Goal: Check status: Check status

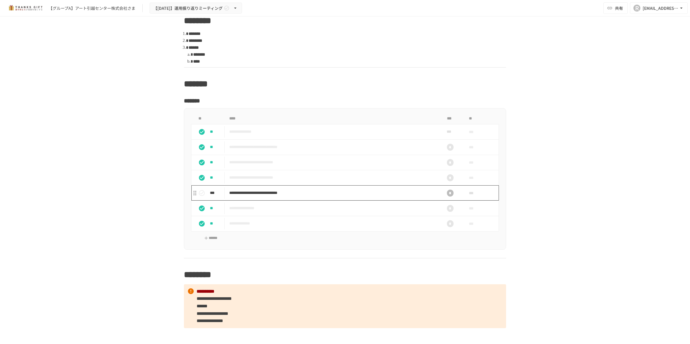
scroll to position [721, 0]
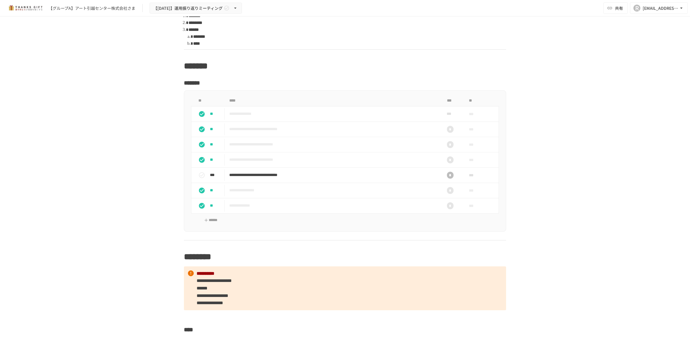
click at [401, 105] on th "****" at bounding box center [333, 100] width 216 height 11
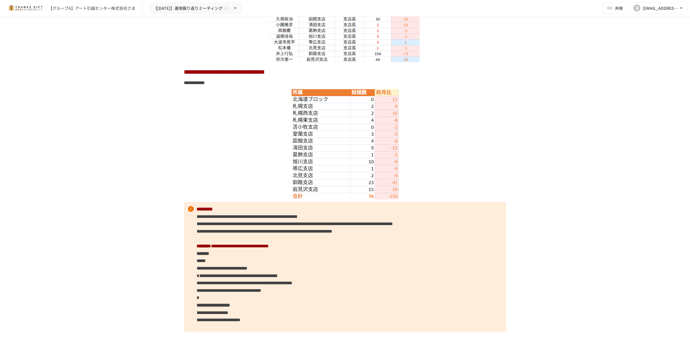
scroll to position [2236, 0]
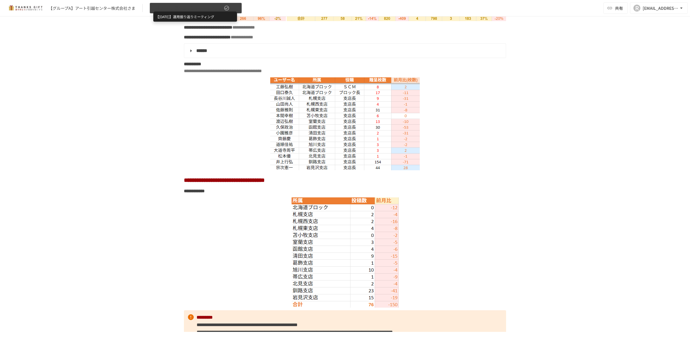
click at [165, 6] on span "【[DATE]】運用振り返りミーティング" at bounding box center [187, 8] width 69 height 7
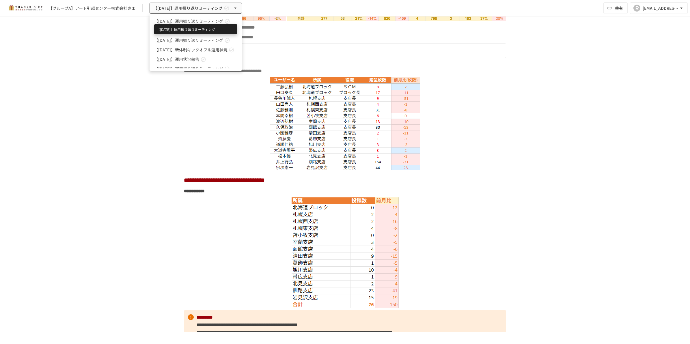
click at [189, 19] on span "【[DATE]】運用振り返りミーティング" at bounding box center [188, 21] width 69 height 6
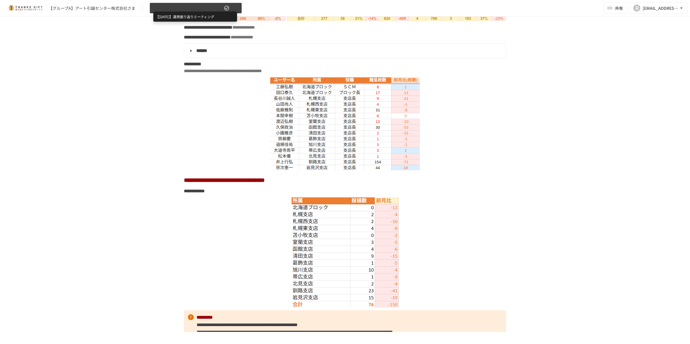
click at [201, 10] on span "【[DATE]】運用振り返りミーティング" at bounding box center [187, 8] width 69 height 7
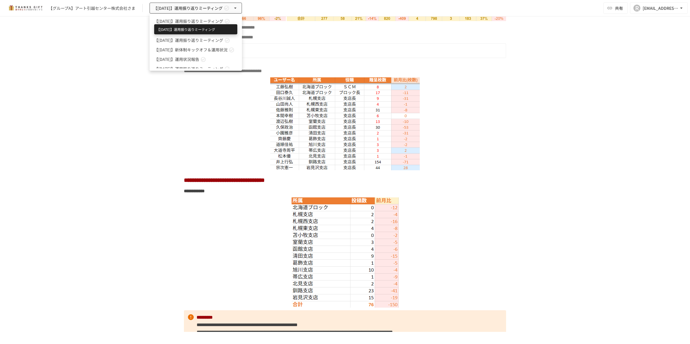
click at [197, 24] on span "【[DATE]】運用振り返りミーティング" at bounding box center [188, 21] width 69 height 6
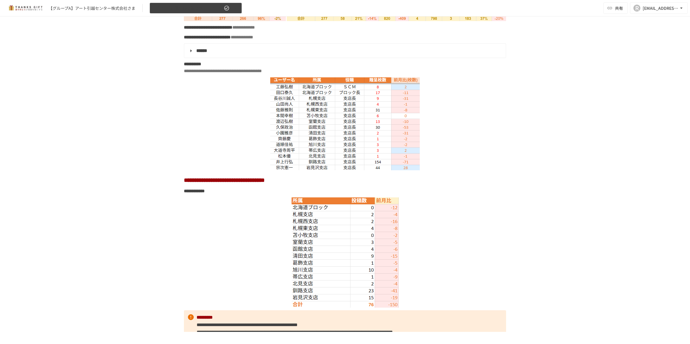
click at [213, 12] on button "【[DATE]】運用振り返りミーティング" at bounding box center [195, 8] width 92 height 11
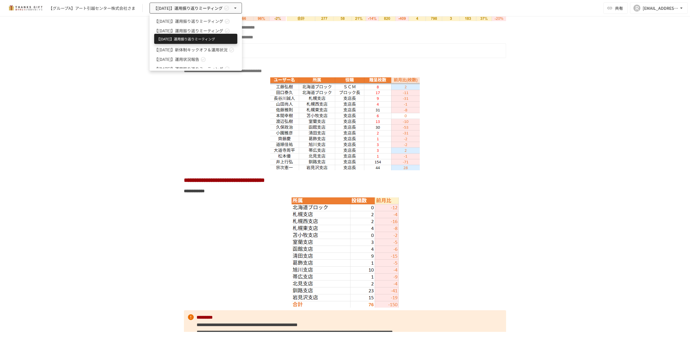
click at [220, 32] on span "【[DATE]】運用振り返りミーティング" at bounding box center [188, 31] width 69 height 6
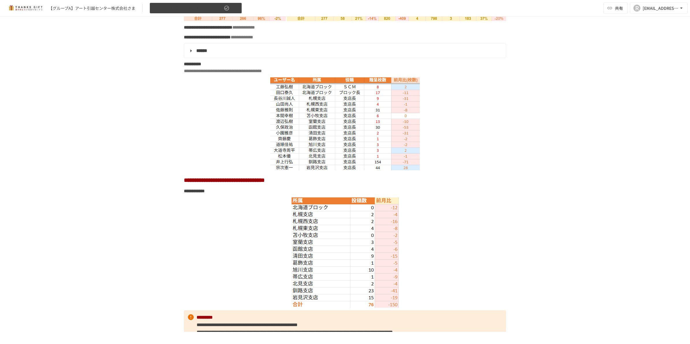
click at [236, 8] on icon "button" at bounding box center [235, 8] width 6 height 6
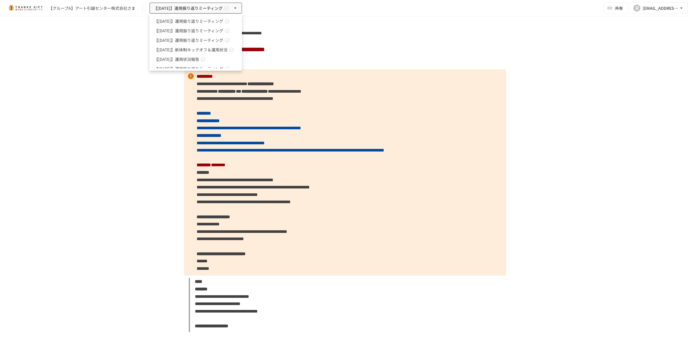
scroll to position [2580, 0]
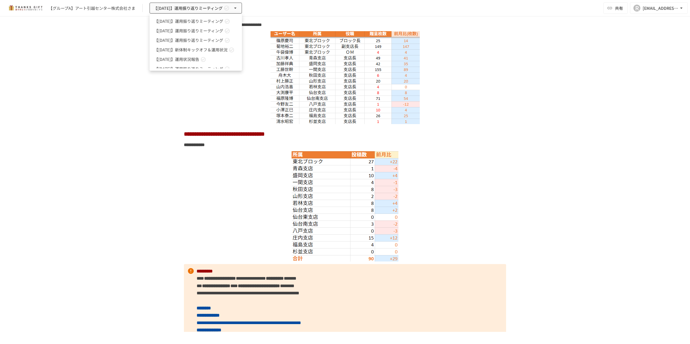
click at [534, 182] on div at bounding box center [345, 172] width 690 height 344
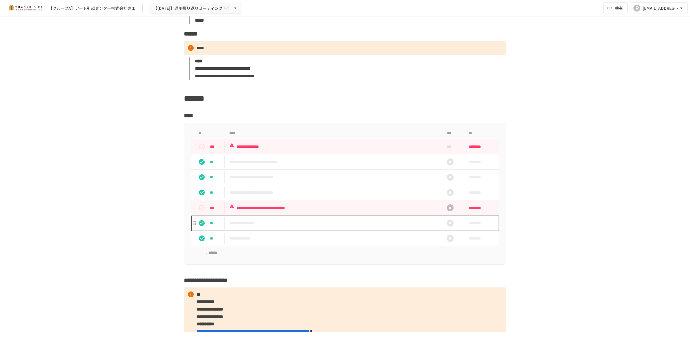
scroll to position [4487, 0]
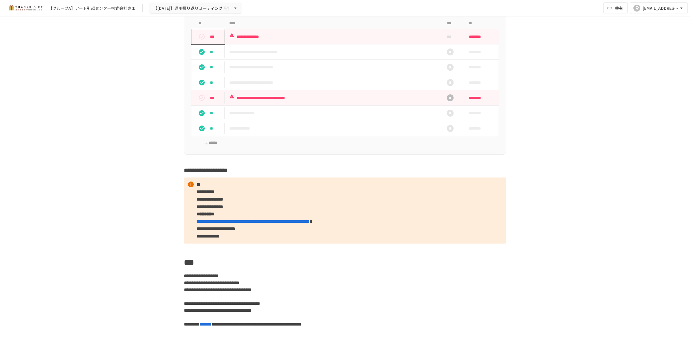
click at [212, 40] on p "***" at bounding box center [216, 36] width 12 height 6
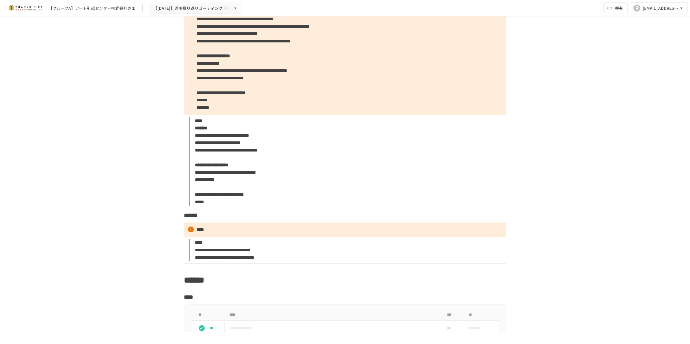
scroll to position [4126, 0]
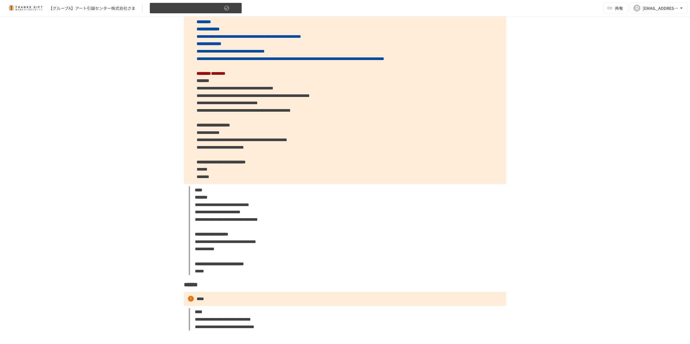
click at [227, 5] on icon "button" at bounding box center [227, 8] width 6 height 6
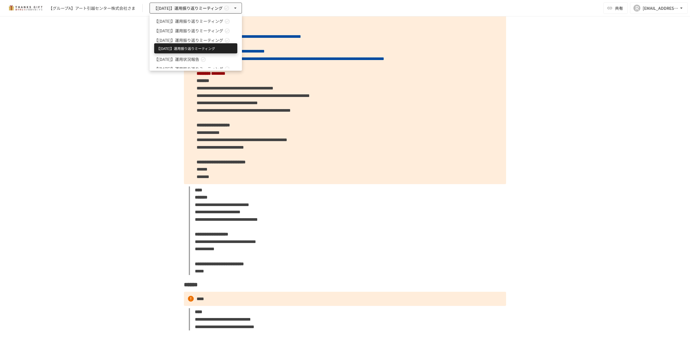
click at [223, 38] on span "【[DATE]】運用振り返りミーティング" at bounding box center [188, 40] width 69 height 6
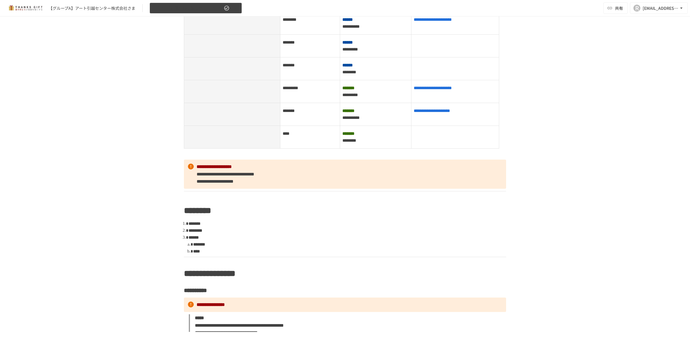
scroll to position [328, 0]
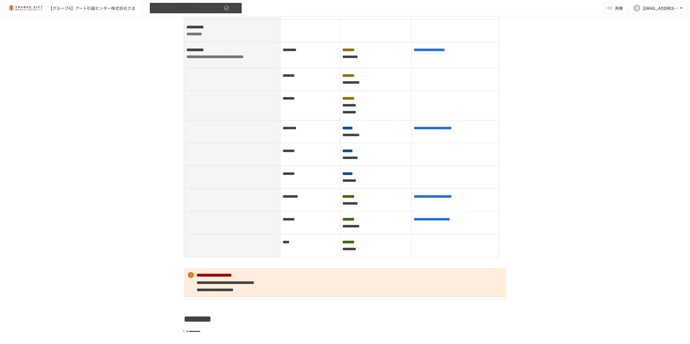
click at [235, 6] on icon "button" at bounding box center [235, 8] width 6 height 6
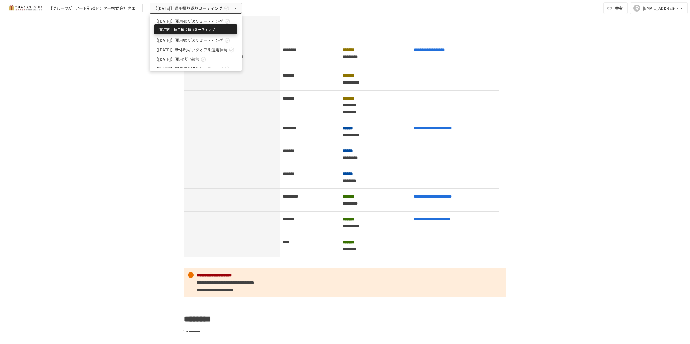
click at [218, 20] on span "【[DATE]】運用振り返りミーティング" at bounding box center [188, 21] width 69 height 6
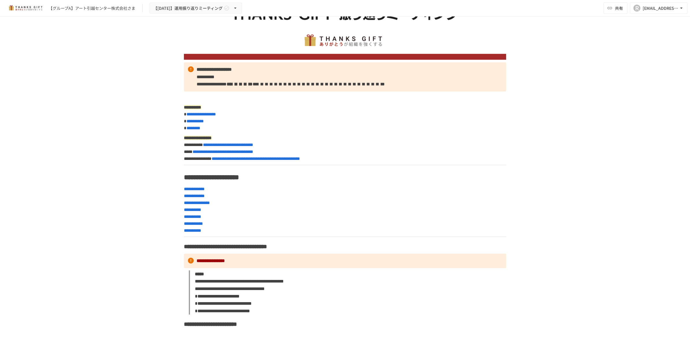
scroll to position [47, 0]
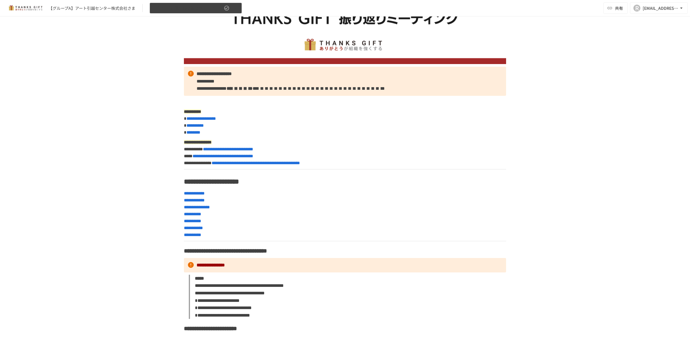
click at [235, 9] on icon "button" at bounding box center [235, 8] width 6 height 6
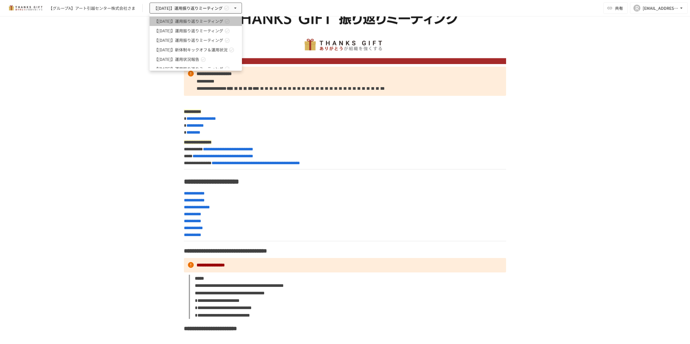
click at [230, 20] on icon at bounding box center [227, 21] width 6 height 6
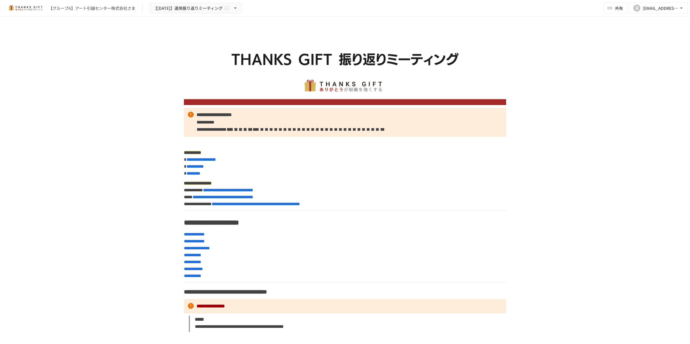
scroll to position [0, 0]
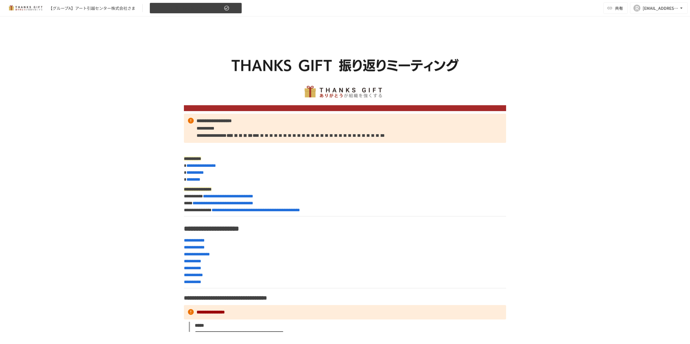
click at [227, 6] on icon "button" at bounding box center [226, 8] width 5 height 5
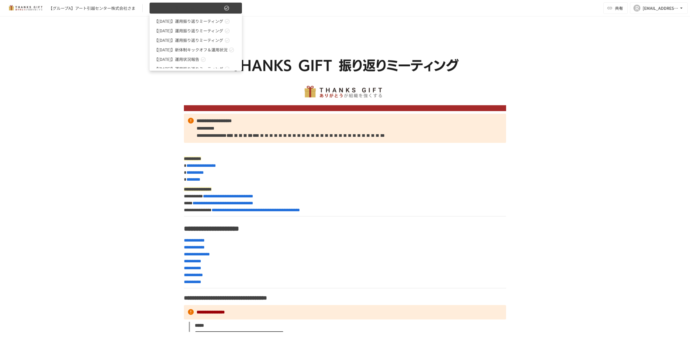
click at [227, 6] on div at bounding box center [345, 172] width 690 height 344
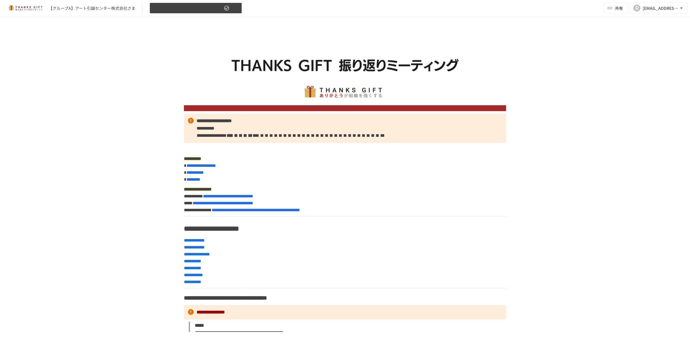
click at [227, 6] on icon "button" at bounding box center [226, 8] width 5 height 5
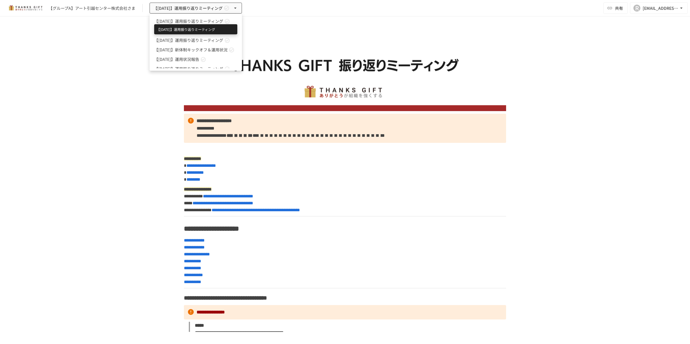
click at [164, 23] on span "【[DATE]】運用振り返りミーティング" at bounding box center [188, 21] width 69 height 6
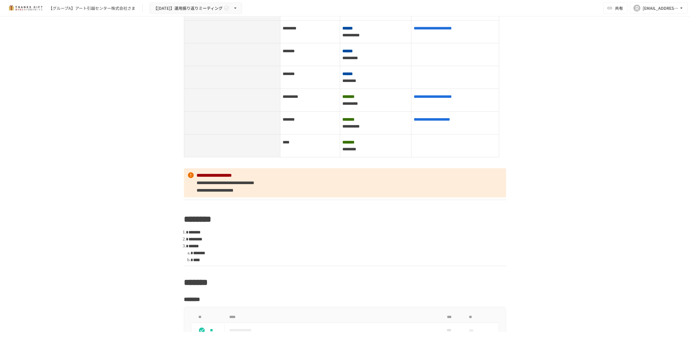
scroll to position [721, 0]
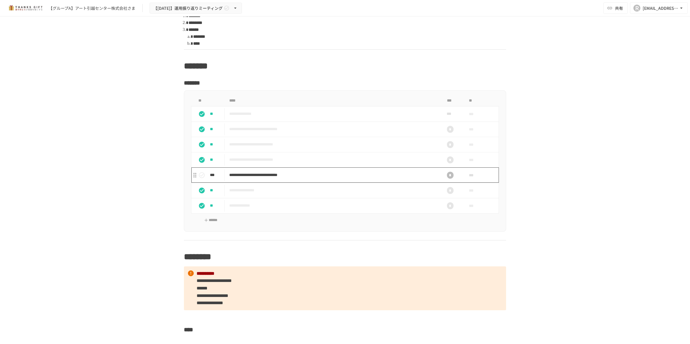
click at [229, 178] on p "**********" at bounding box center [332, 174] width 207 height 7
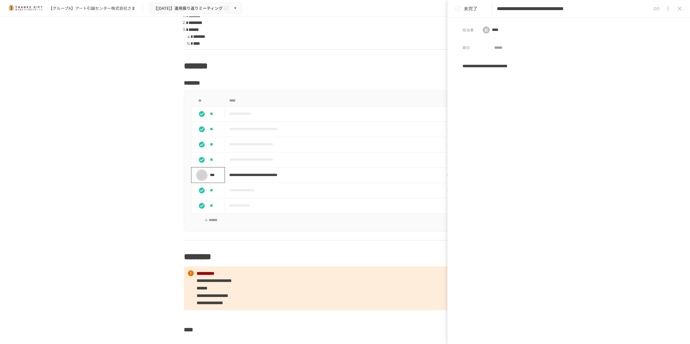
click at [202, 178] on icon "status" at bounding box center [201, 175] width 7 height 7
click at [395, 240] on hr at bounding box center [345, 240] width 322 height 0
click at [394, 232] on div "**********" at bounding box center [345, 161] width 322 height 142
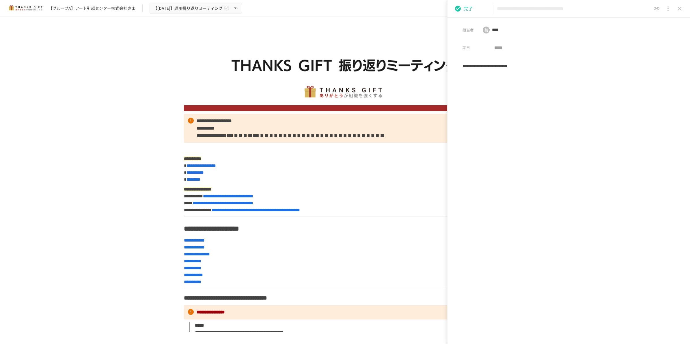
click at [410, 56] on img at bounding box center [345, 71] width 322 height 81
click at [462, 10] on button "status" at bounding box center [458, 9] width 12 height 12
click at [463, 10] on button "status" at bounding box center [458, 9] width 12 height 12
click at [677, 8] on icon "close drawer" at bounding box center [679, 8] width 7 height 7
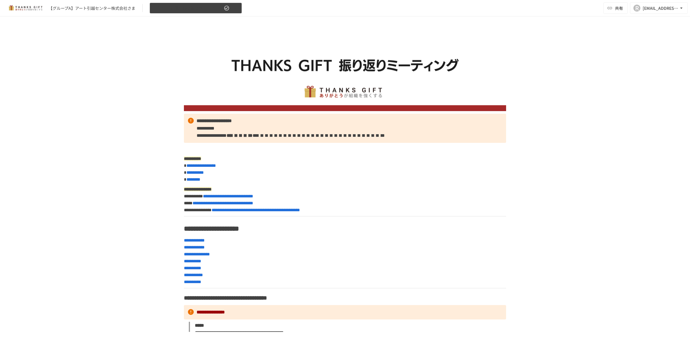
click at [235, 5] on icon "button" at bounding box center [235, 8] width 6 height 6
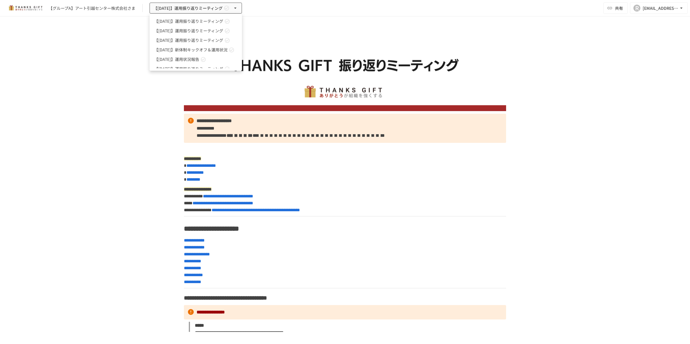
click at [237, 21] on link "【[DATE]】運用振り返りミーティング" at bounding box center [195, 21] width 92 height 10
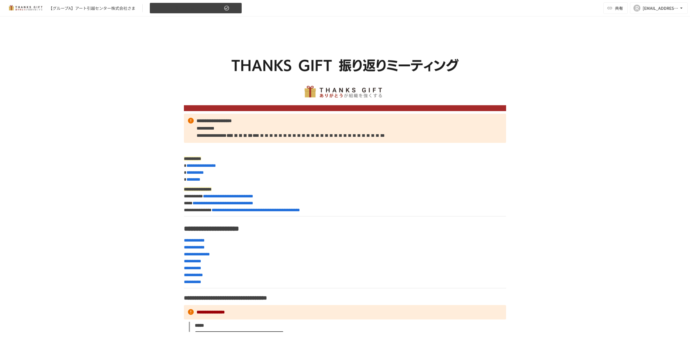
click at [235, 6] on icon "button" at bounding box center [235, 8] width 6 height 6
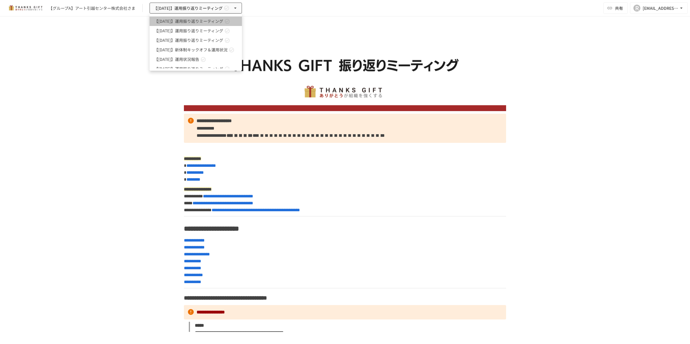
click at [230, 21] on icon at bounding box center [227, 21] width 6 height 6
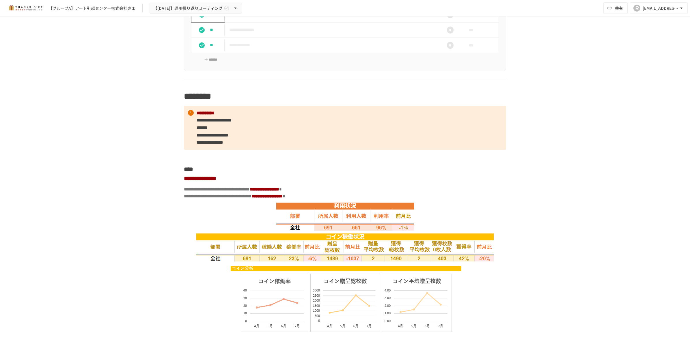
scroll to position [974, 0]
